Goal: Book appointment/travel/reservation

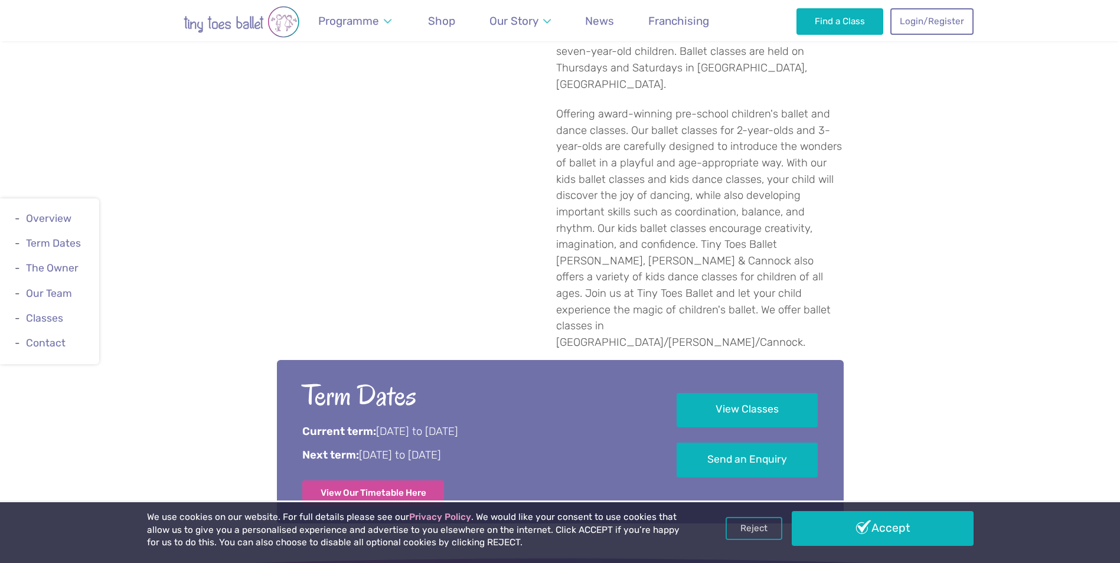
scroll to position [590, 0]
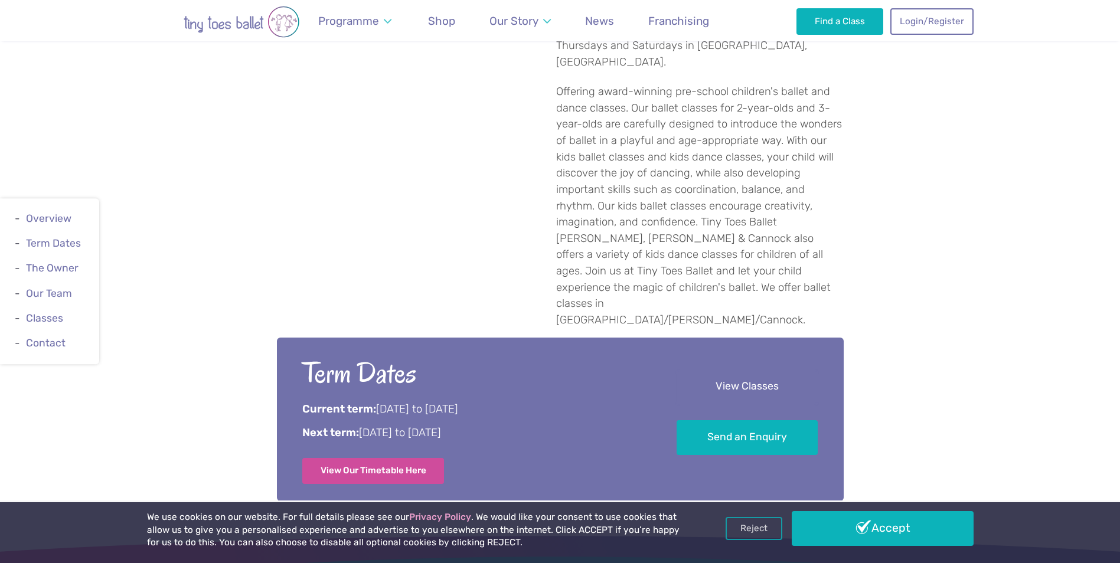
click at [720, 370] on link "View Classes" at bounding box center [746, 387] width 141 height 35
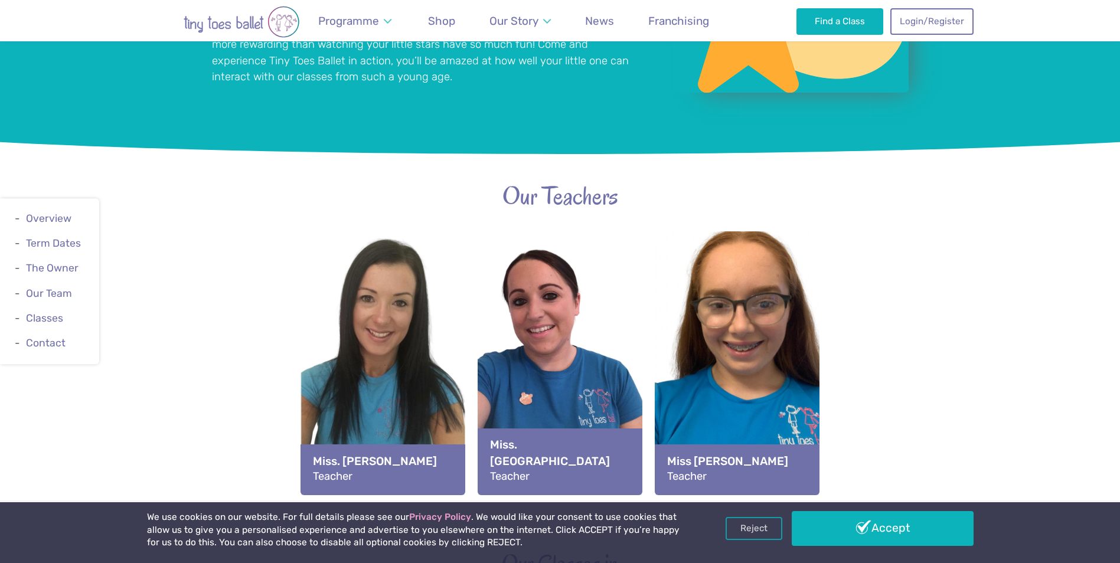
scroll to position [1333, 0]
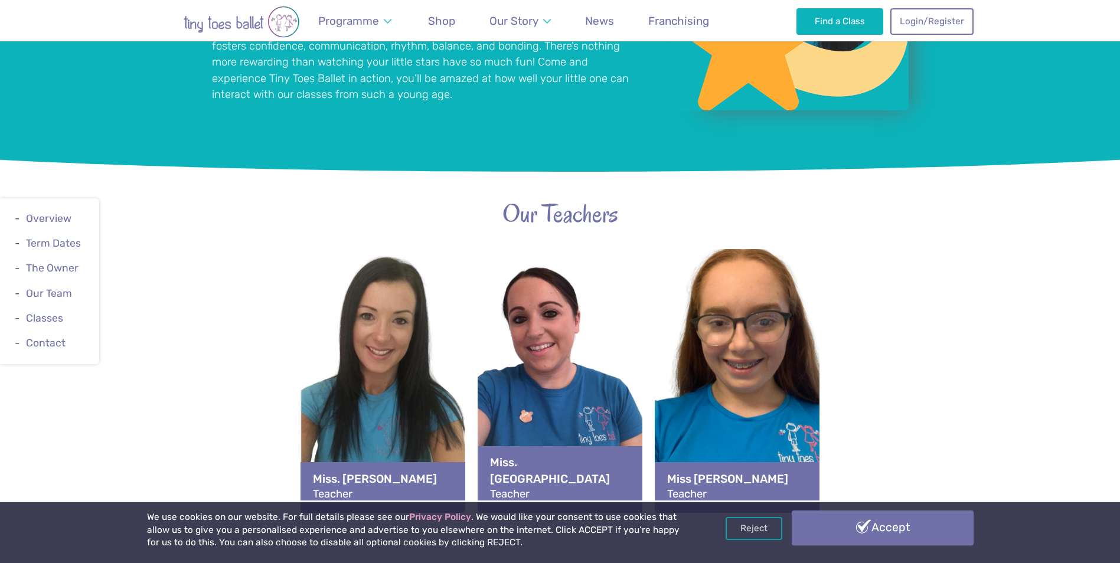
click at [932, 522] on link "Accept" at bounding box center [882, 527] width 182 height 34
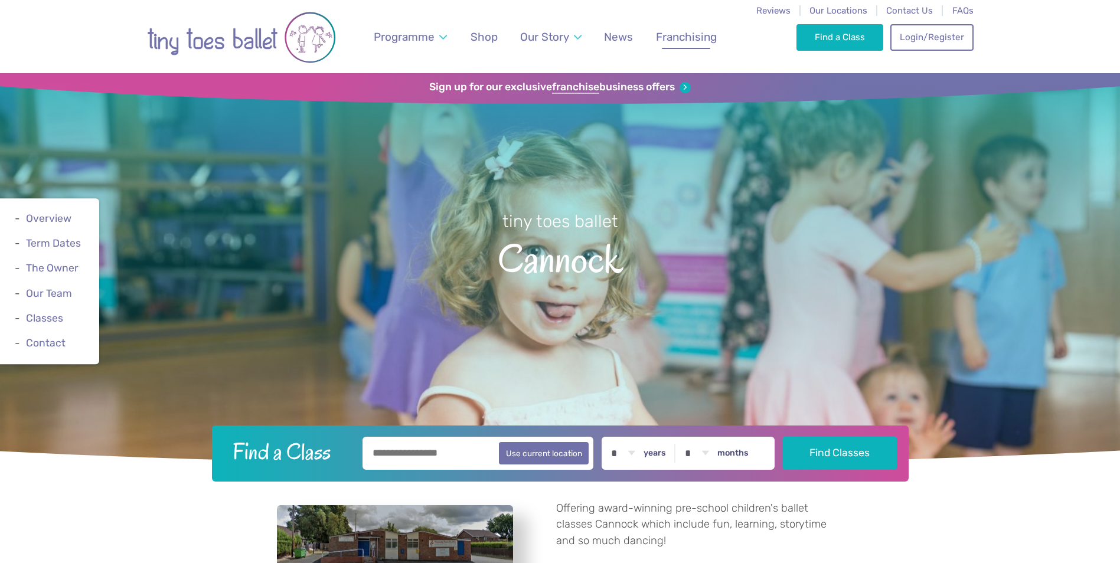
click at [697, 42] on span "Franchising" at bounding box center [686, 37] width 61 height 14
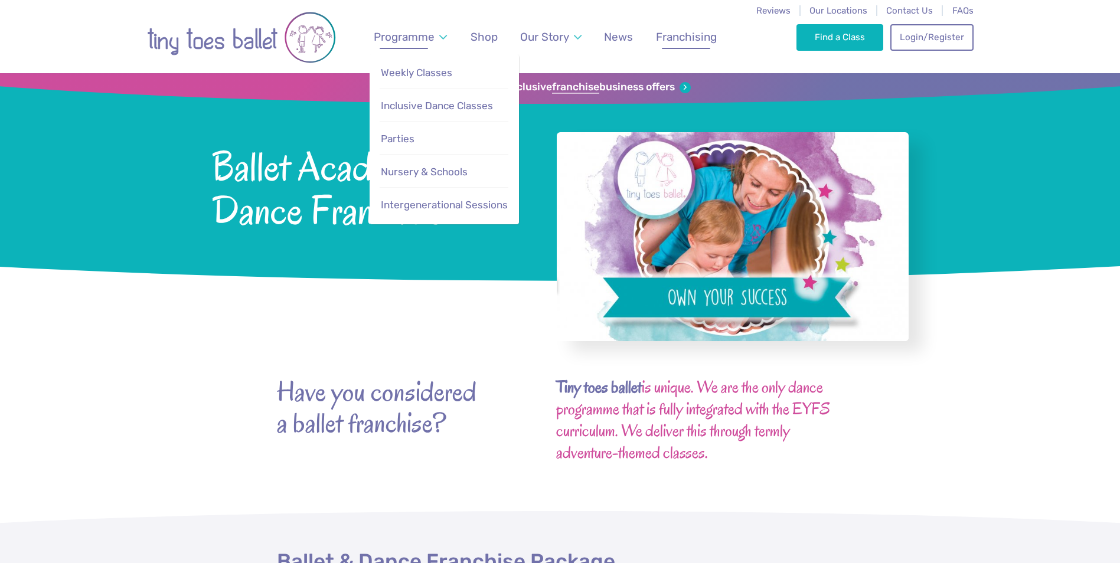
click at [388, 30] on link "Programme" at bounding box center [410, 37] width 84 height 28
click at [421, 70] on span "Weekly Classes" at bounding box center [416, 73] width 71 height 12
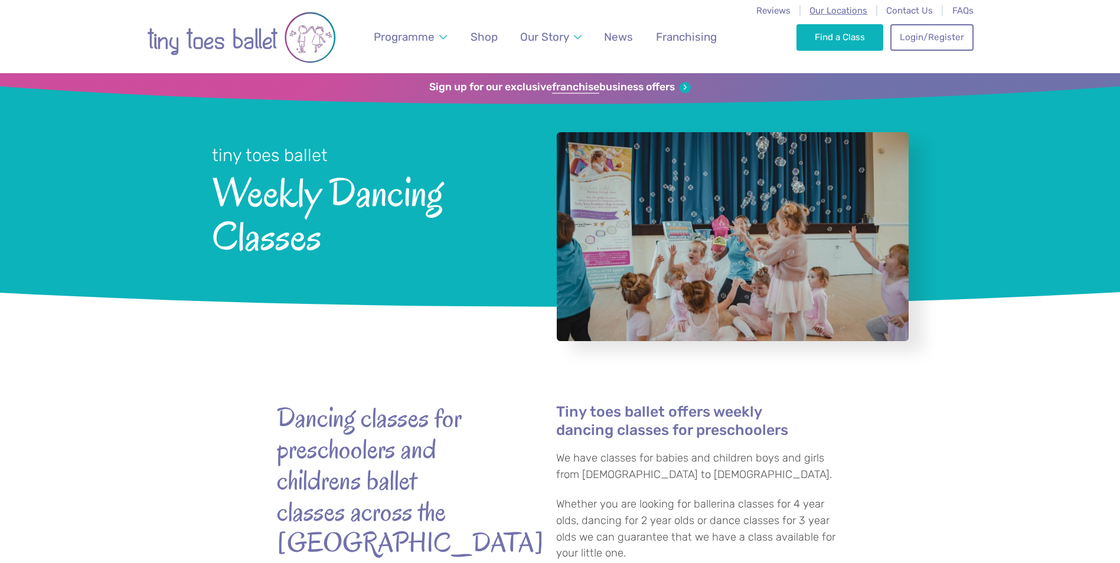
click at [853, 10] on span "Our Locations" at bounding box center [838, 10] width 58 height 11
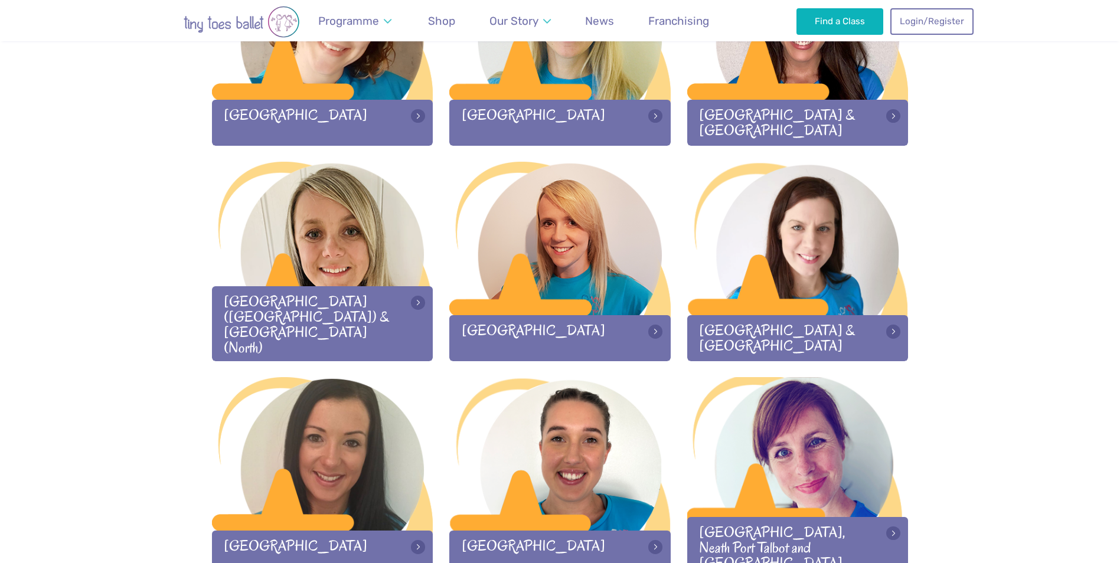
scroll to position [1357, 0]
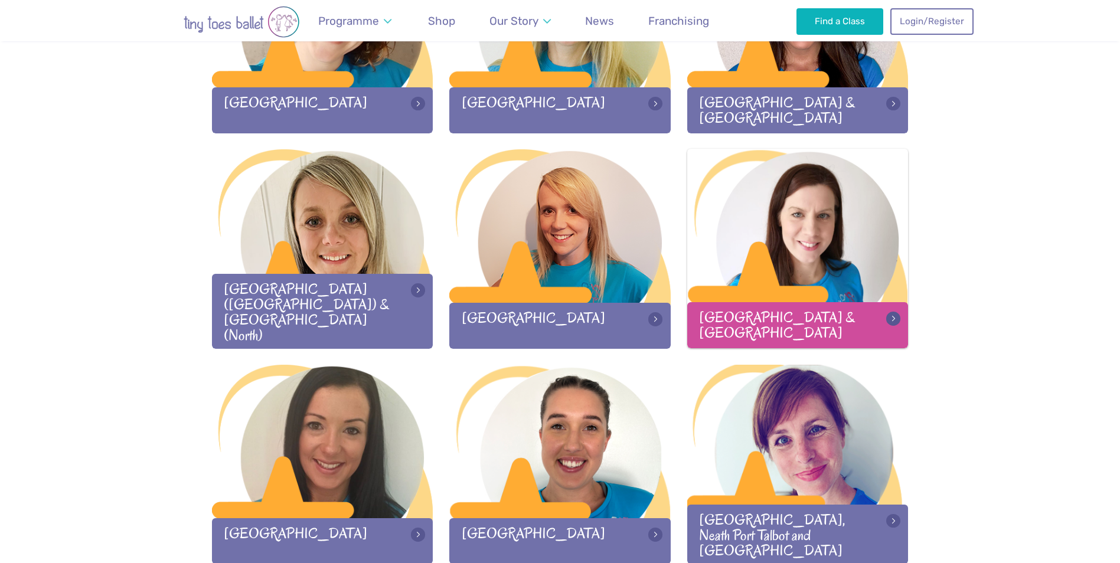
click at [852, 212] on div at bounding box center [797, 227] width 221 height 156
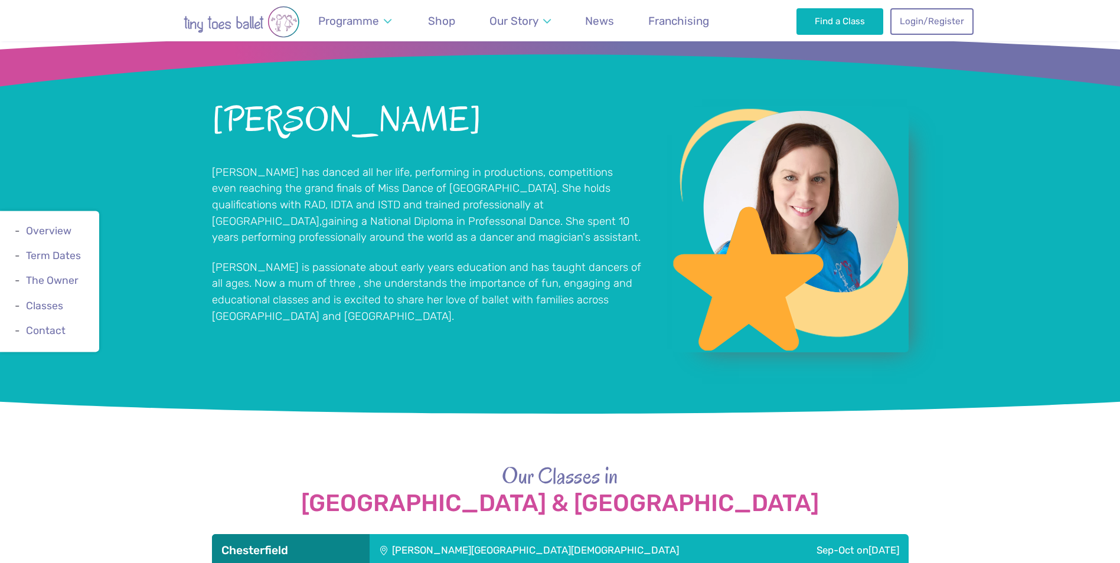
scroll to position [1121, 0]
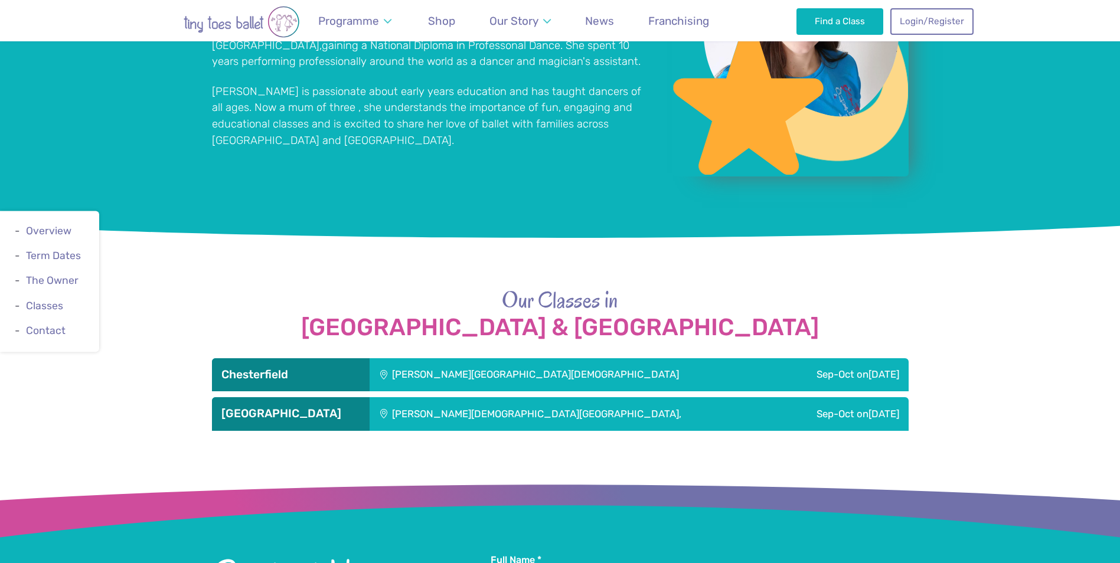
click at [325, 407] on h3 "Sheffield" at bounding box center [290, 414] width 139 height 14
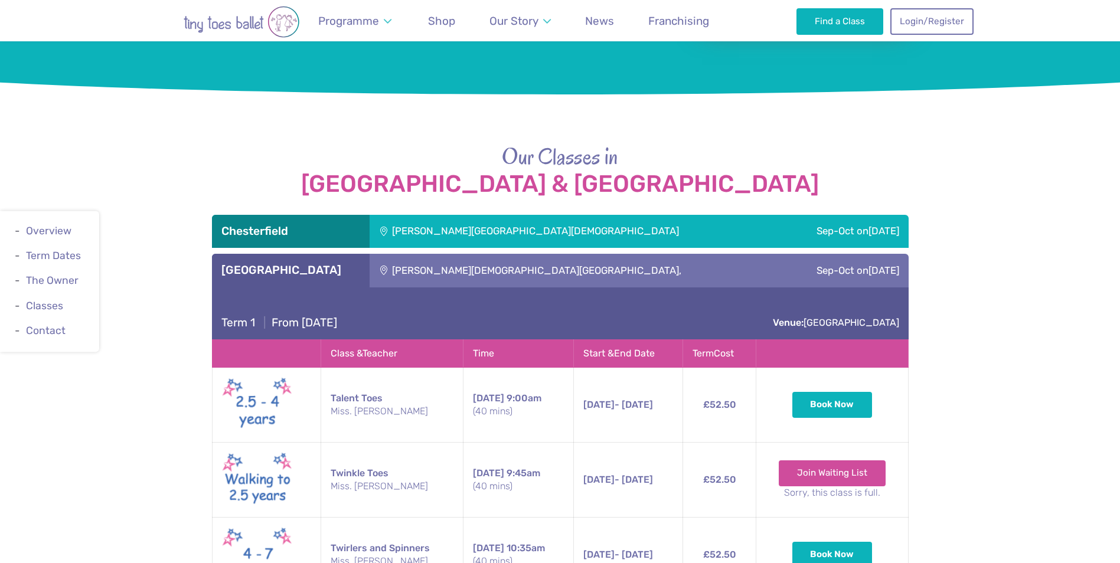
scroll to position [1239, 0]
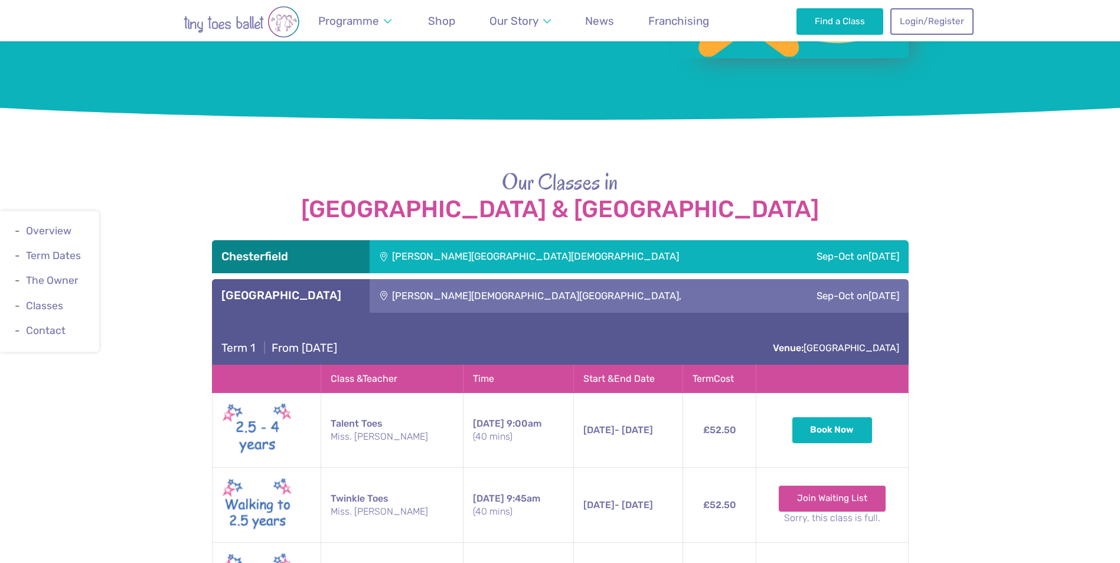
click at [337, 279] on div "Sheffield" at bounding box center [291, 295] width 158 height 33
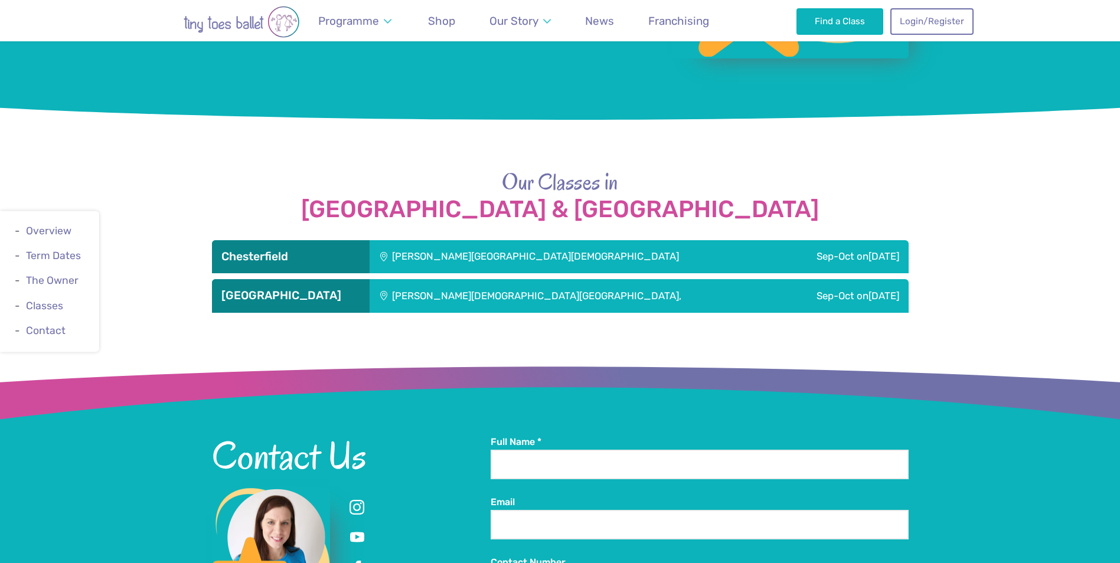
click at [329, 250] on h3 "Chesterfield" at bounding box center [290, 257] width 139 height 14
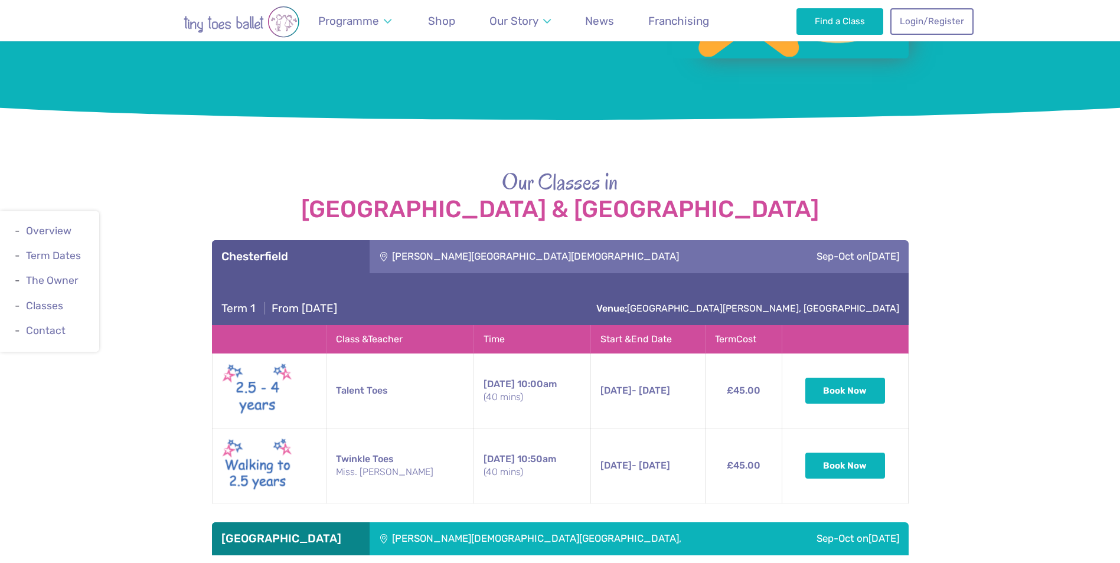
click at [329, 250] on h3 "Chesterfield" at bounding box center [290, 257] width 139 height 14
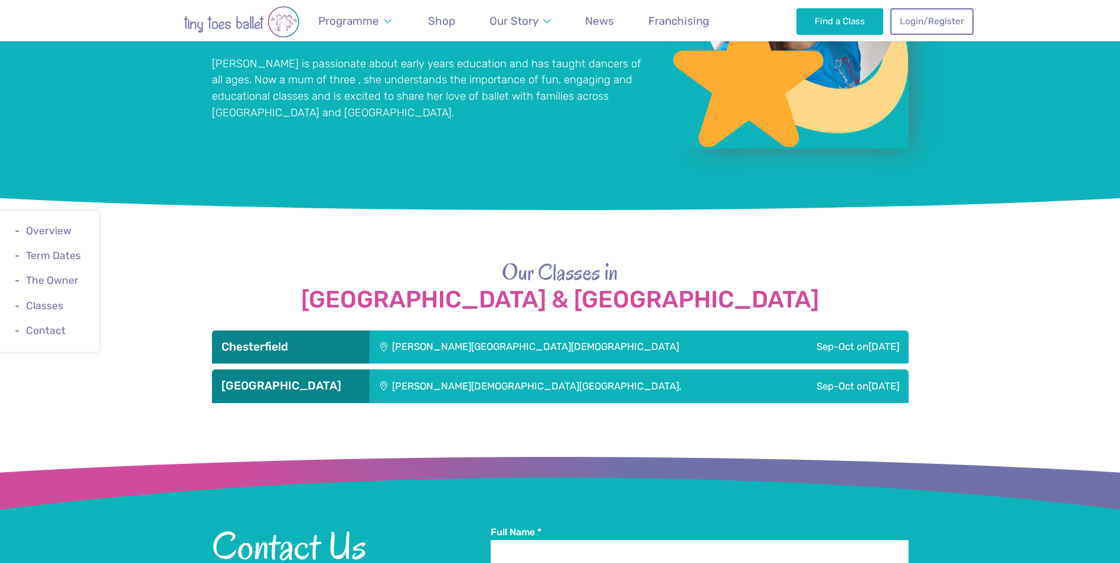
scroll to position [1003, 0]
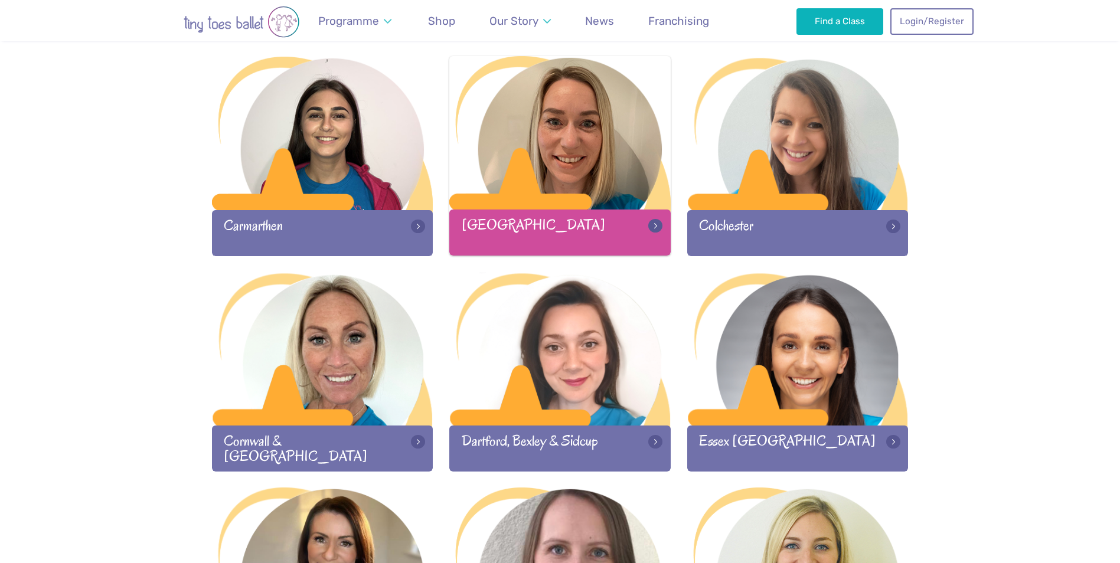
scroll to position [590, 0]
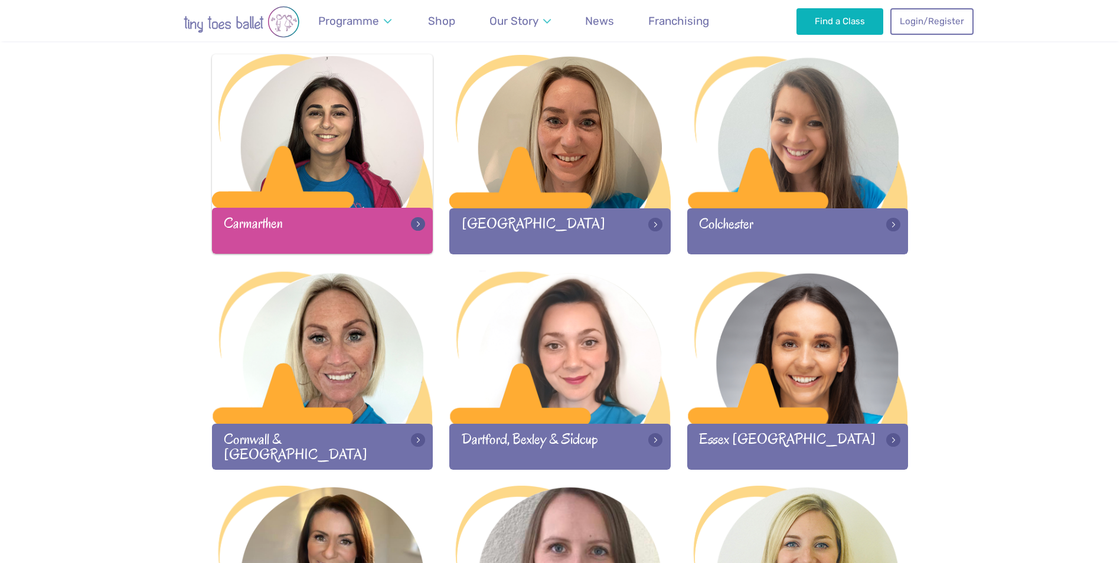
click at [328, 153] on div at bounding box center [322, 132] width 221 height 156
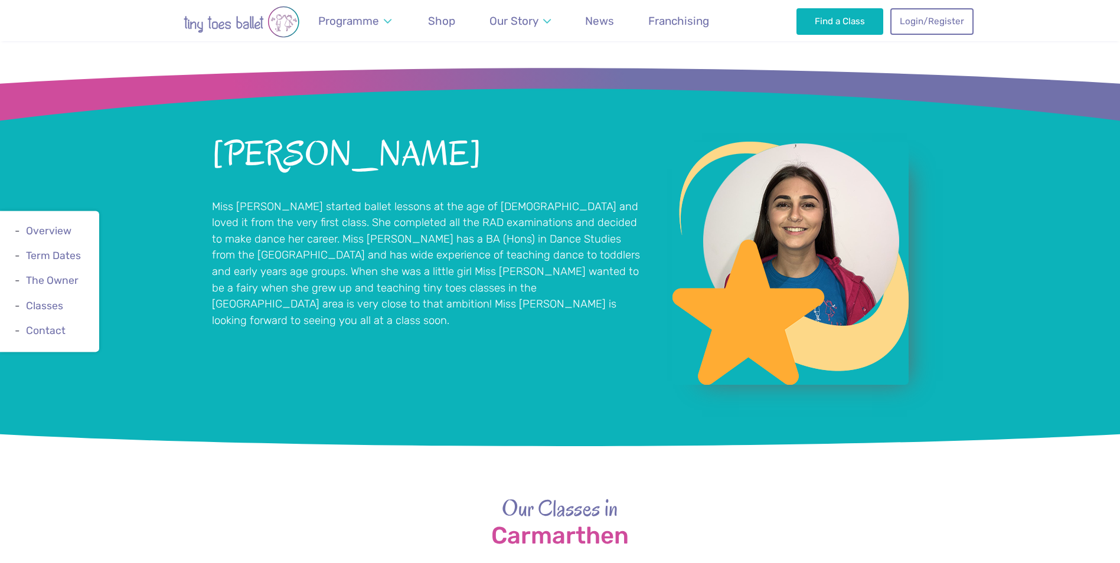
scroll to position [767, 0]
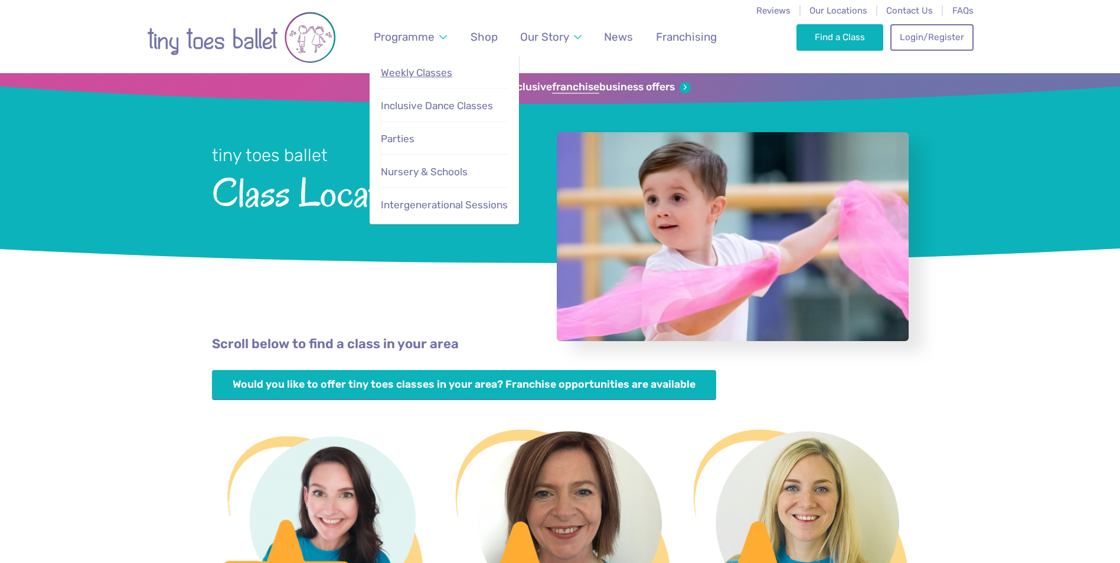
click at [416, 77] on span "Weekly Classes" at bounding box center [416, 73] width 71 height 12
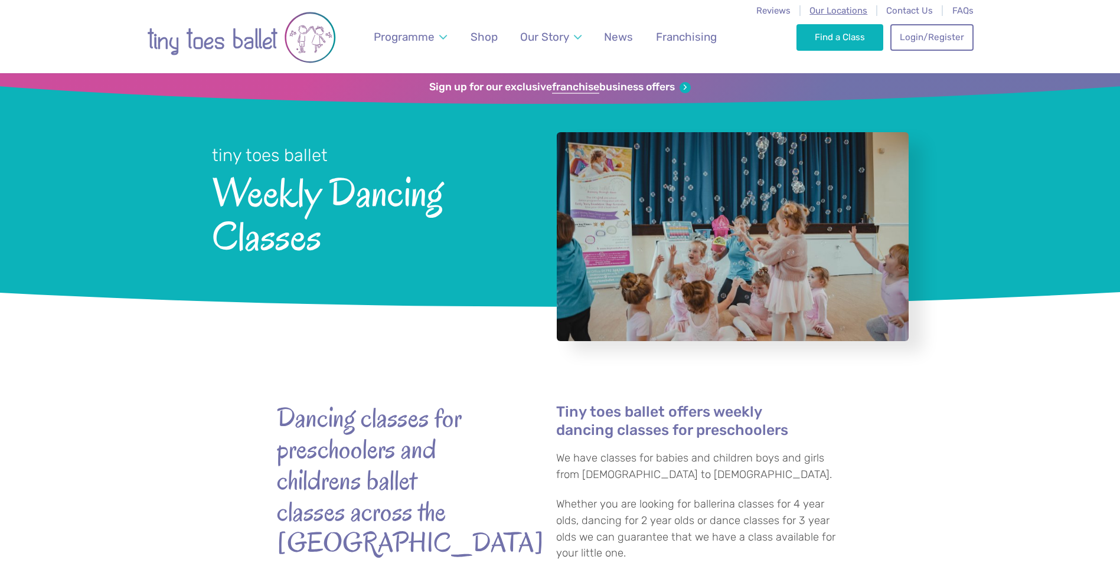
click at [822, 12] on span "Our Locations" at bounding box center [838, 10] width 58 height 11
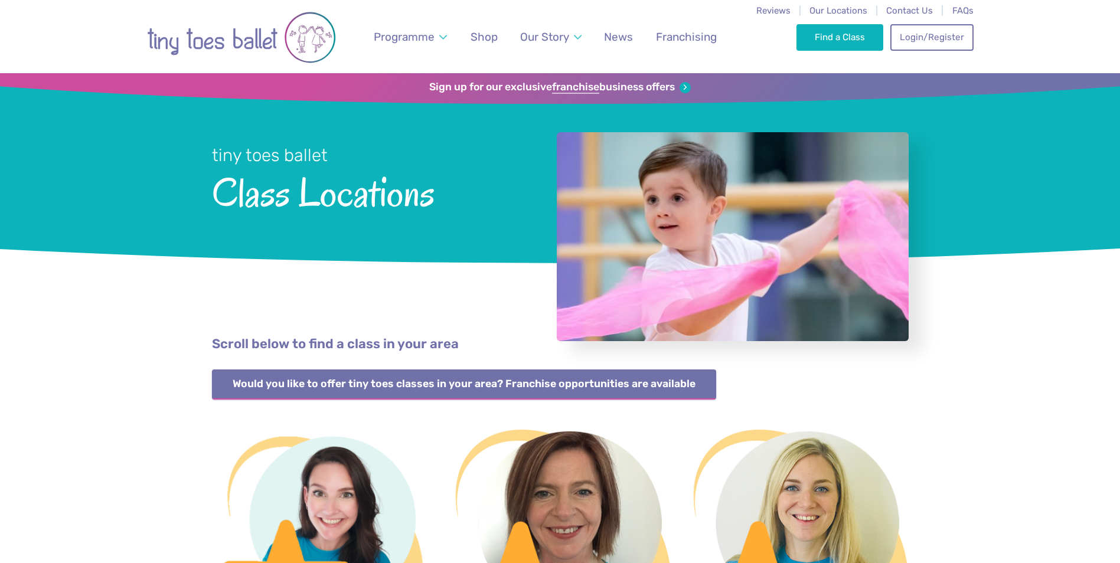
click at [466, 387] on link "Would you like to offer tiny toes classes in your area? Franchise opportunities…" at bounding box center [464, 384] width 505 height 30
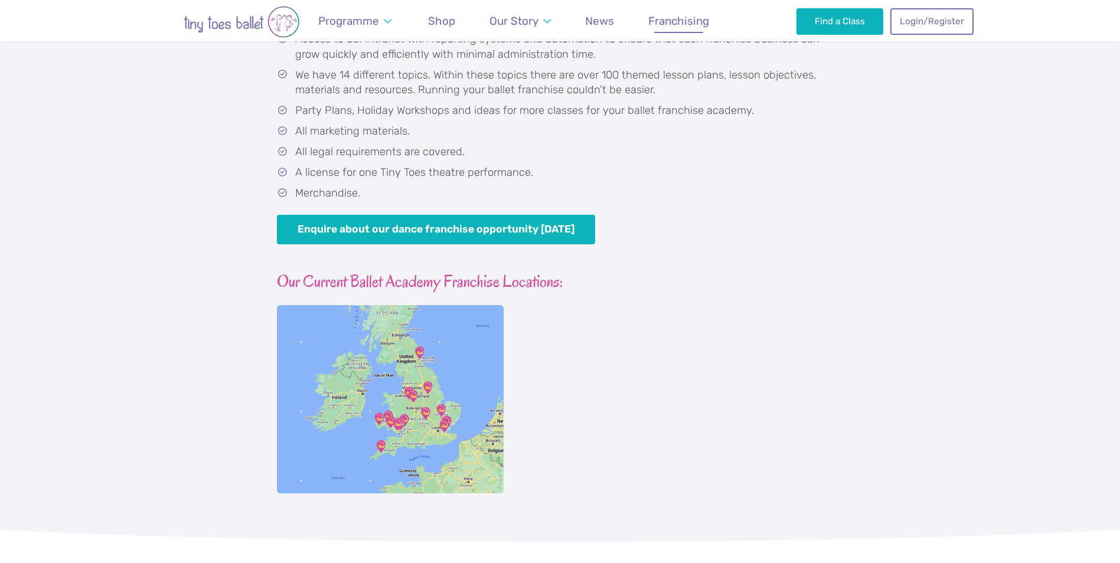
scroll to position [767, 0]
click at [461, 391] on img at bounding box center [390, 398] width 227 height 188
click at [446, 388] on img at bounding box center [390, 398] width 227 height 188
click at [367, 317] on img at bounding box center [390, 398] width 227 height 188
click at [377, 355] on img at bounding box center [390, 398] width 227 height 188
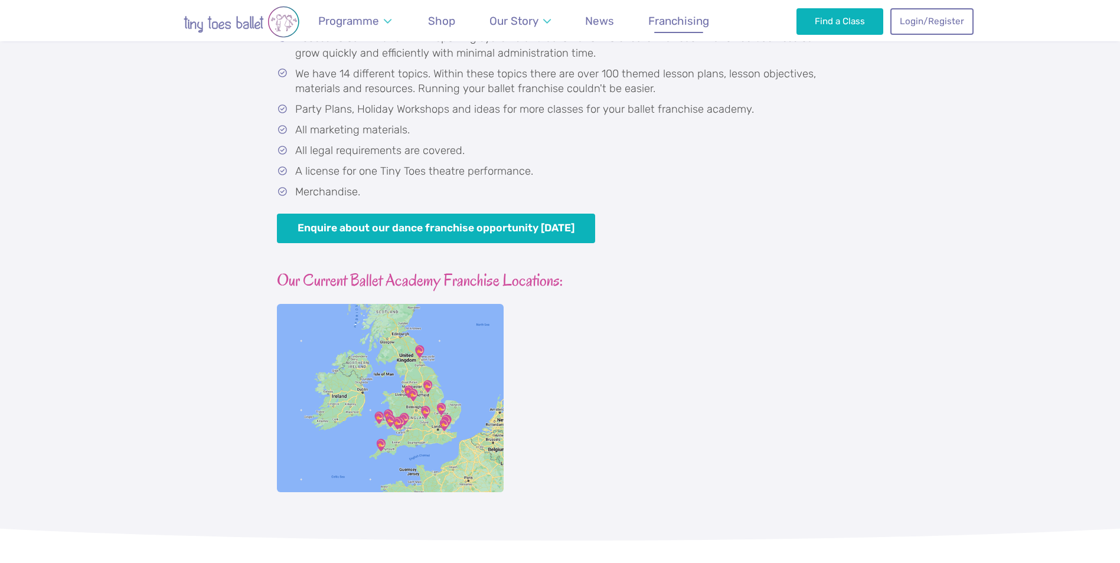
click at [406, 413] on img at bounding box center [390, 398] width 227 height 188
click at [411, 407] on img at bounding box center [390, 398] width 227 height 188
click at [430, 310] on img at bounding box center [390, 398] width 227 height 188
click at [390, 283] on h3 "Our Current Ballet Academy Franchise Locations:" at bounding box center [560, 281] width 567 height 22
click at [404, 364] on img at bounding box center [390, 398] width 227 height 188
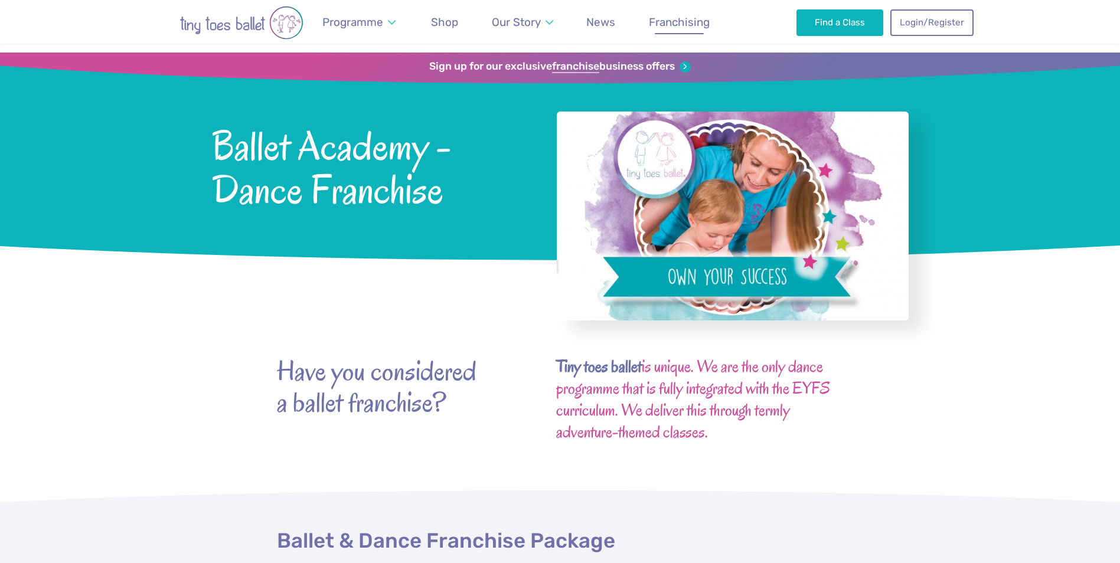
scroll to position [0, 0]
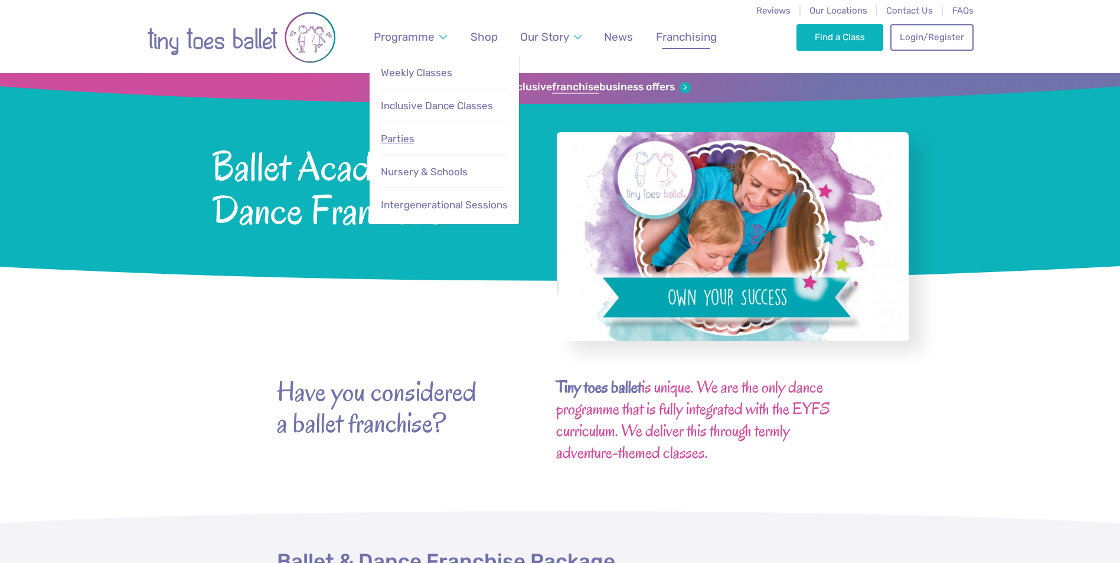
click at [394, 140] on span "Parties" at bounding box center [398, 139] width 34 height 12
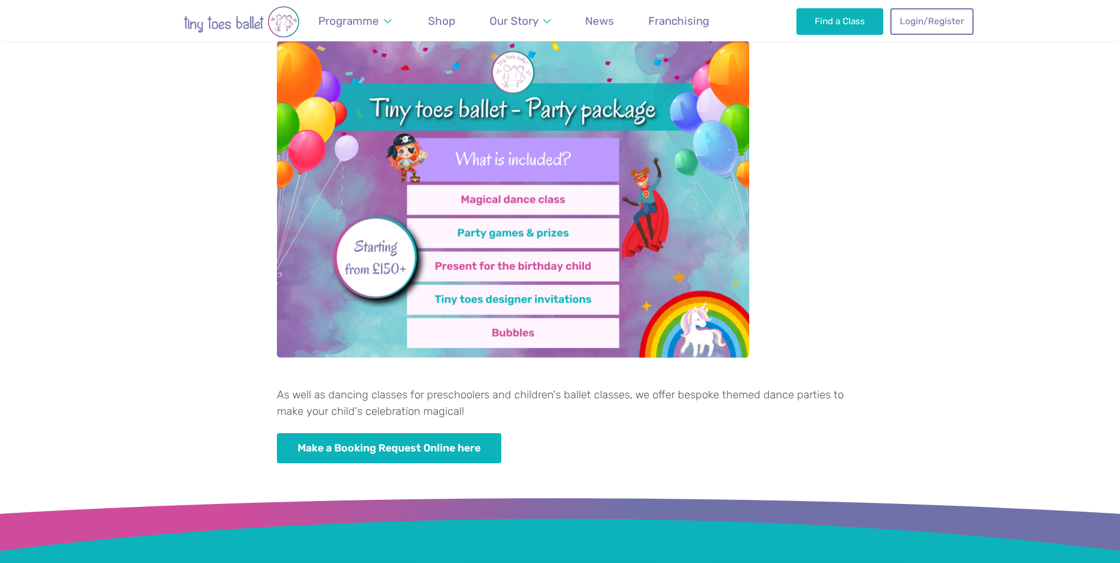
scroll to position [472, 0]
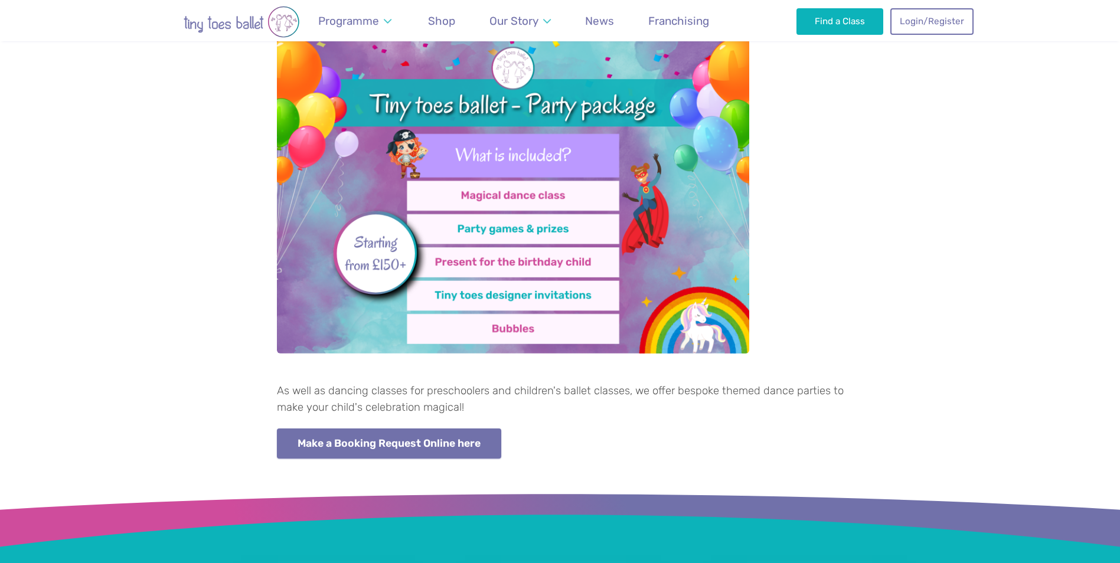
click at [394, 430] on link "Make a Booking Request Online here" at bounding box center [389, 443] width 225 height 30
